Goal: Transaction & Acquisition: Purchase product/service

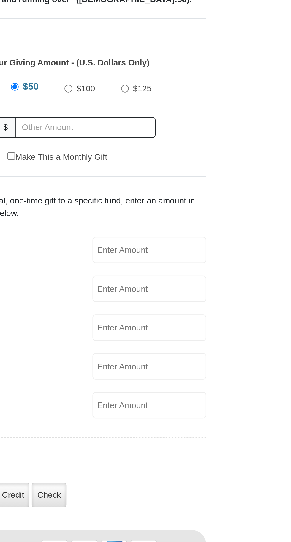
scroll to position [124, 0]
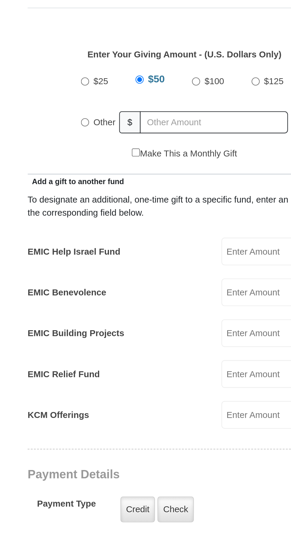
click at [98, 200] on input "Other" at bounding box center [99, 202] width 4 height 4
radio input "true"
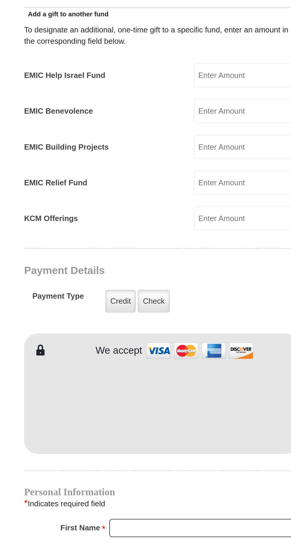
click at [185, 256] on input "EMIC Help Israel Fund" at bounding box center [191, 262] width 57 height 13
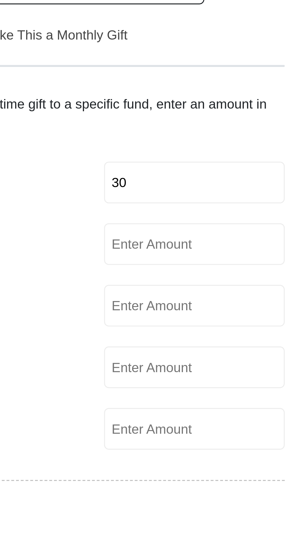
click at [192, 276] on input "EMIC Benevolence" at bounding box center [191, 282] width 57 height 13
click at [174, 256] on input "30" at bounding box center [191, 262] width 57 height 13
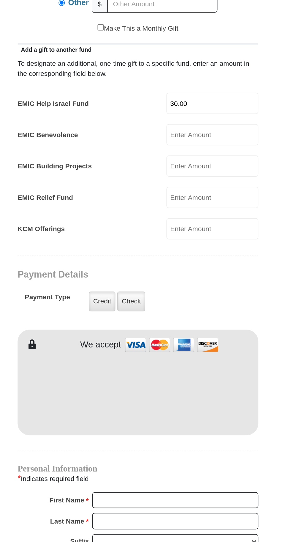
type input "30.00"
click at [187, 314] on input "EMIC Relief Fund" at bounding box center [191, 320] width 57 height 13
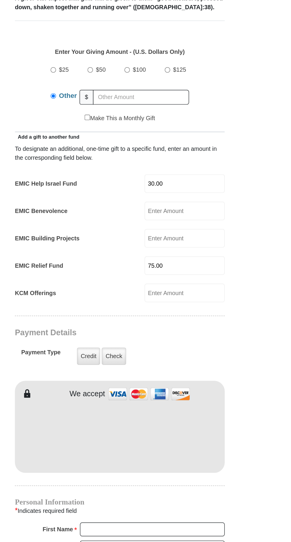
type input "75.00"
click at [148, 197] on input "text" at bounding box center [161, 202] width 68 height 10
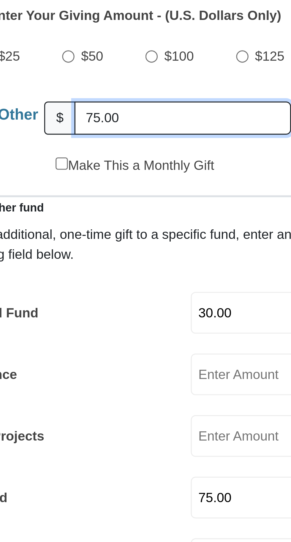
type input "75.00"
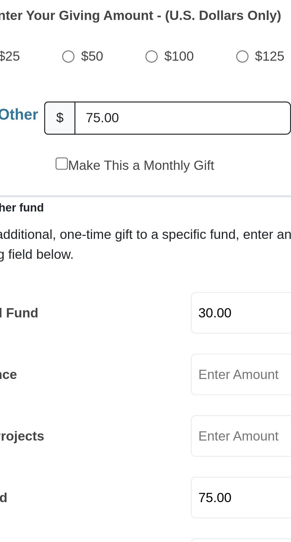
click at [124, 214] on input "Make This a Monthly Gift" at bounding box center [123, 216] width 4 height 4
checkbox input "true"
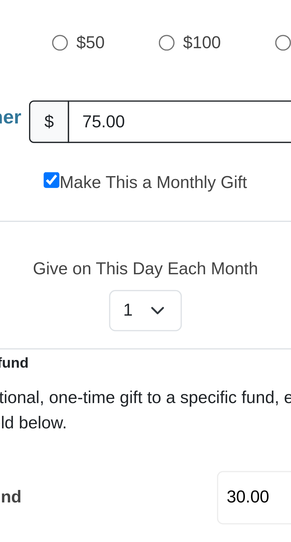
click at [149, 235] on label "Give on This Day Each Month" at bounding box center [146, 238] width 138 height 6
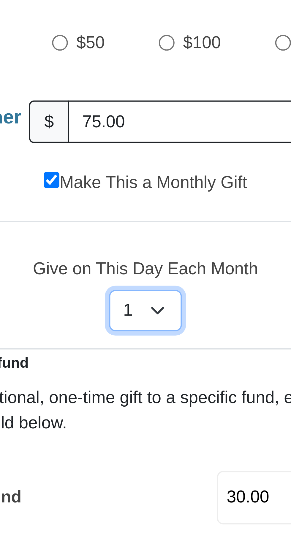
click at [149, 243] on select "Select Day of Month 1 2 3 4 5 6 7 8 9 10 11 12 13 14 15 16 17 18 19 20 21 22 23…" at bounding box center [146, 248] width 18 height 10
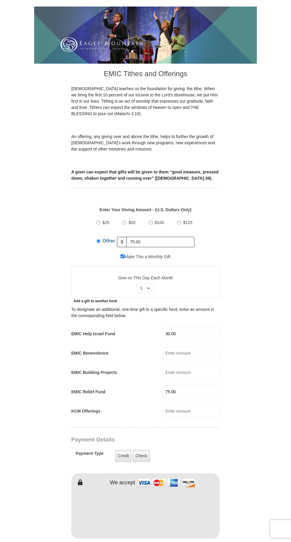
click at [165, 298] on div "Add a gift to another fund" at bounding box center [145, 301] width 149 height 6
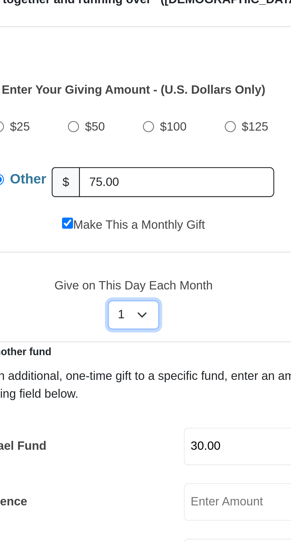
click at [147, 283] on select "Select Day of Month 1 2 3 4 5 6 7 8 9 10 11 12 13 14 15 16 17 18 19 20 21 22 23…" at bounding box center [146, 288] width 18 height 10
select select "15"
click at [137, 283] on select "Select Day of Month 1 2 3 4 5 6 7 8 9 10 11 12 13 14 15 16 17 18 19 20 21 22 23…" at bounding box center [146, 288] width 18 height 10
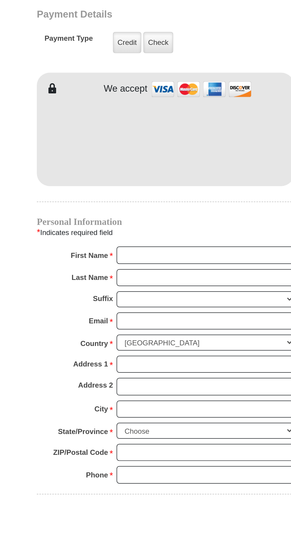
scroll to position [267, 0]
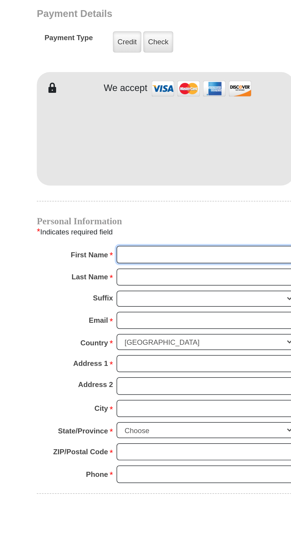
click at [151, 390] on input "First Name *" at bounding box center [168, 395] width 103 height 10
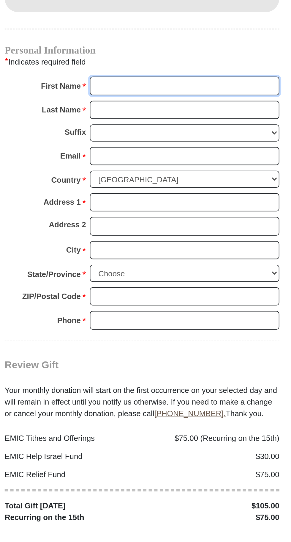
scroll to position [428, 0]
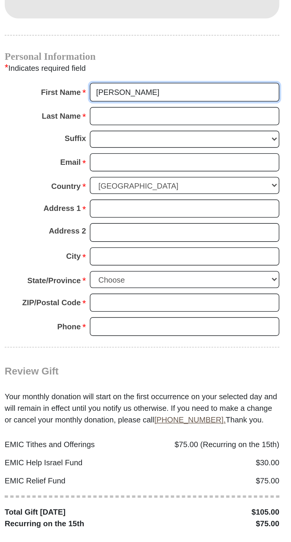
type input "[PERSON_NAME]"
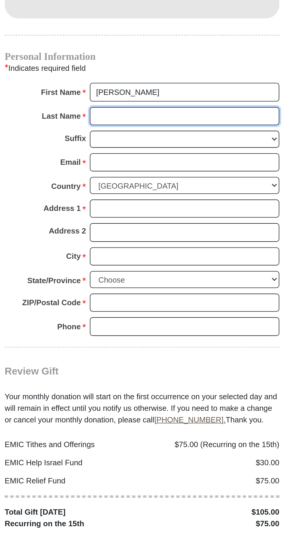
click at [135, 242] on input "Last Name *" at bounding box center [168, 247] width 103 height 10
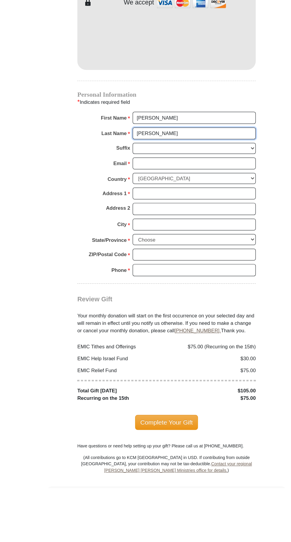
type input "[PERSON_NAME]"
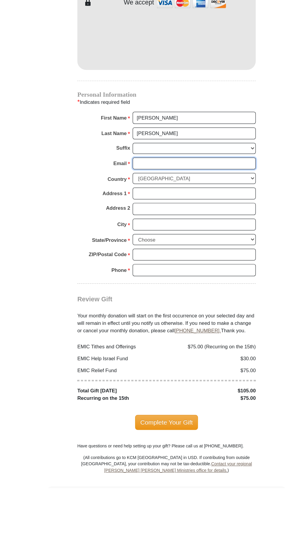
click at [153, 267] on input "Email *" at bounding box center [168, 272] width 103 height 10
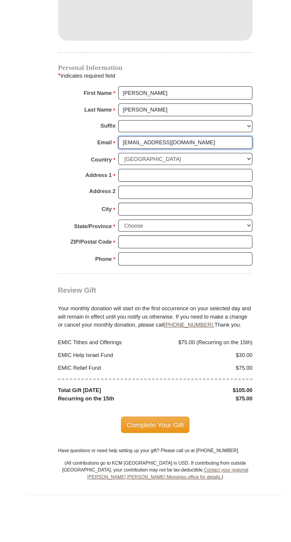
type input "[EMAIL_ADDRESS][DOMAIN_NAME]"
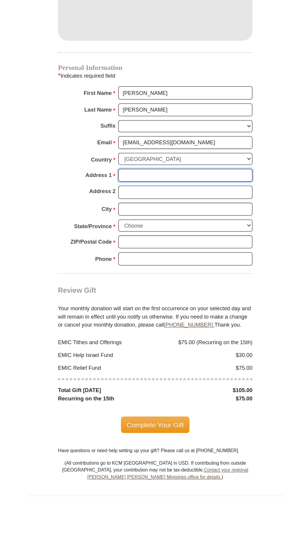
click at [152, 292] on input "Address 1 *" at bounding box center [168, 297] width 103 height 10
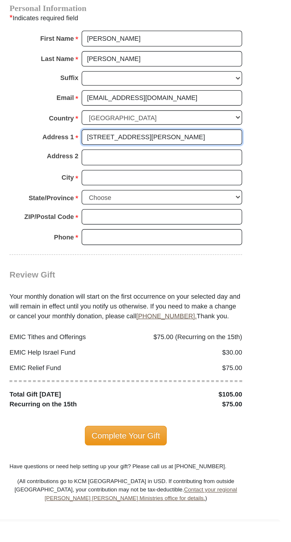
type input "[STREET_ADDRESS][PERSON_NAME]"
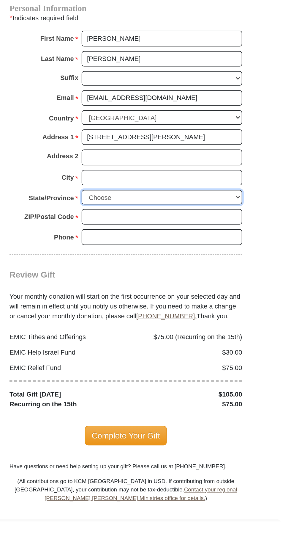
click at [148, 330] on select "Choose [US_STATE] [US_STATE] [US_STATE] [US_STATE] [US_STATE] Armed Forces Amer…" at bounding box center [168, 334] width 103 height 9
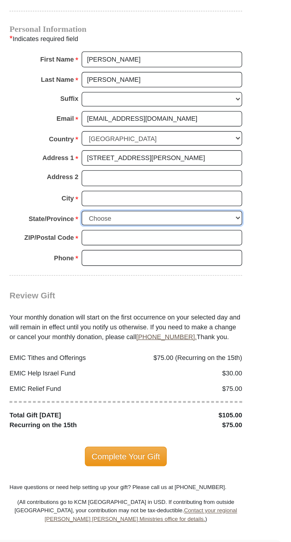
select select "AZ"
click at [117, 330] on select "Choose [US_STATE] [US_STATE] [US_STATE] [US_STATE] [US_STATE] Armed Forces Amer…" at bounding box center [168, 334] width 103 height 9
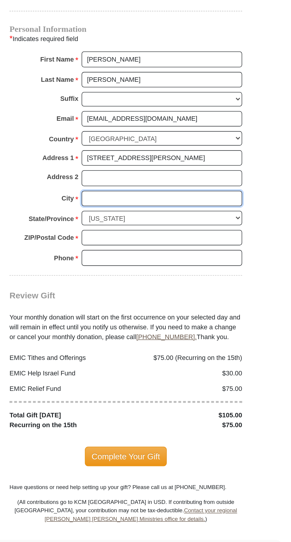
click at [141, 318] on input "City *" at bounding box center [168, 323] width 103 height 10
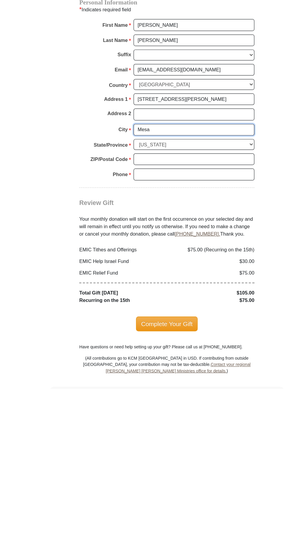
type input "Mesa"
click at [154, 342] on input "ZIP/Postal Code *" at bounding box center [168, 347] width 103 height 10
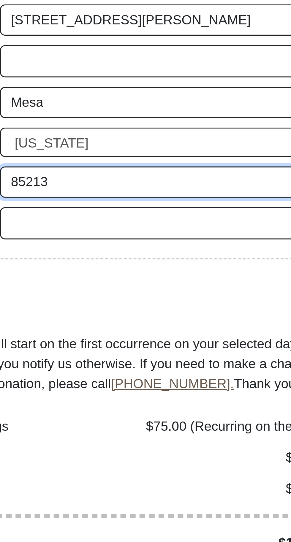
type input "85213"
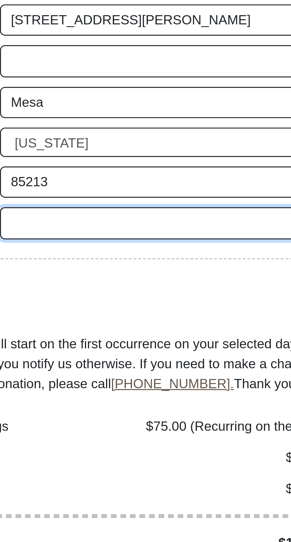
click at [141, 355] on input "Phone * *" at bounding box center [168, 360] width 103 height 10
type input "480"
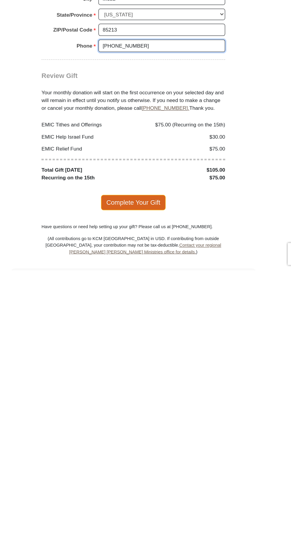
type input "[PHONE_NUMBER]"
click at [150, 481] on span "Complete Your Gift" at bounding box center [146, 487] width 53 height 12
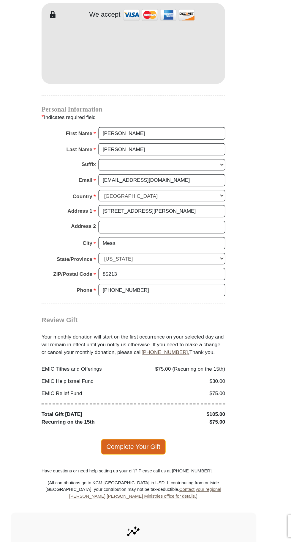
scroll to position [506, 0]
click at [142, 458] on span "Complete Your Gift" at bounding box center [146, 464] width 53 height 12
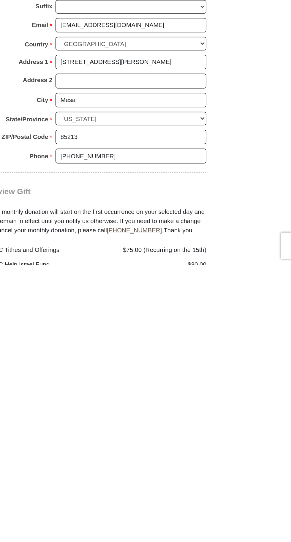
scroll to position [384, 0]
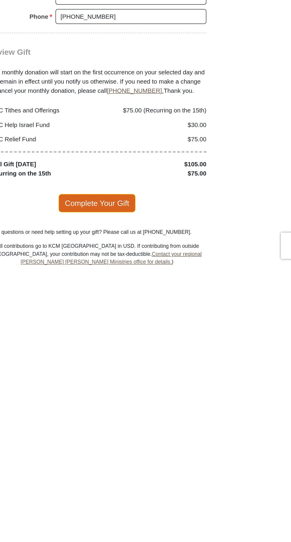
click at [149, 494] on span "Complete Your Gift" at bounding box center [146, 500] width 53 height 12
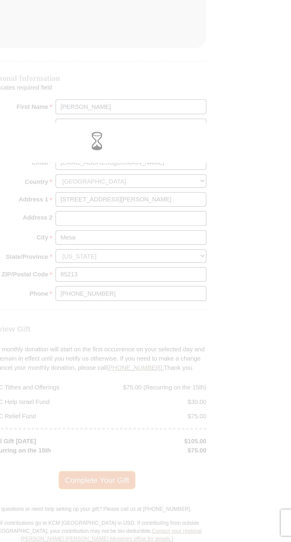
scroll to position [415, 0]
